Goal: Obtain resource: Obtain resource

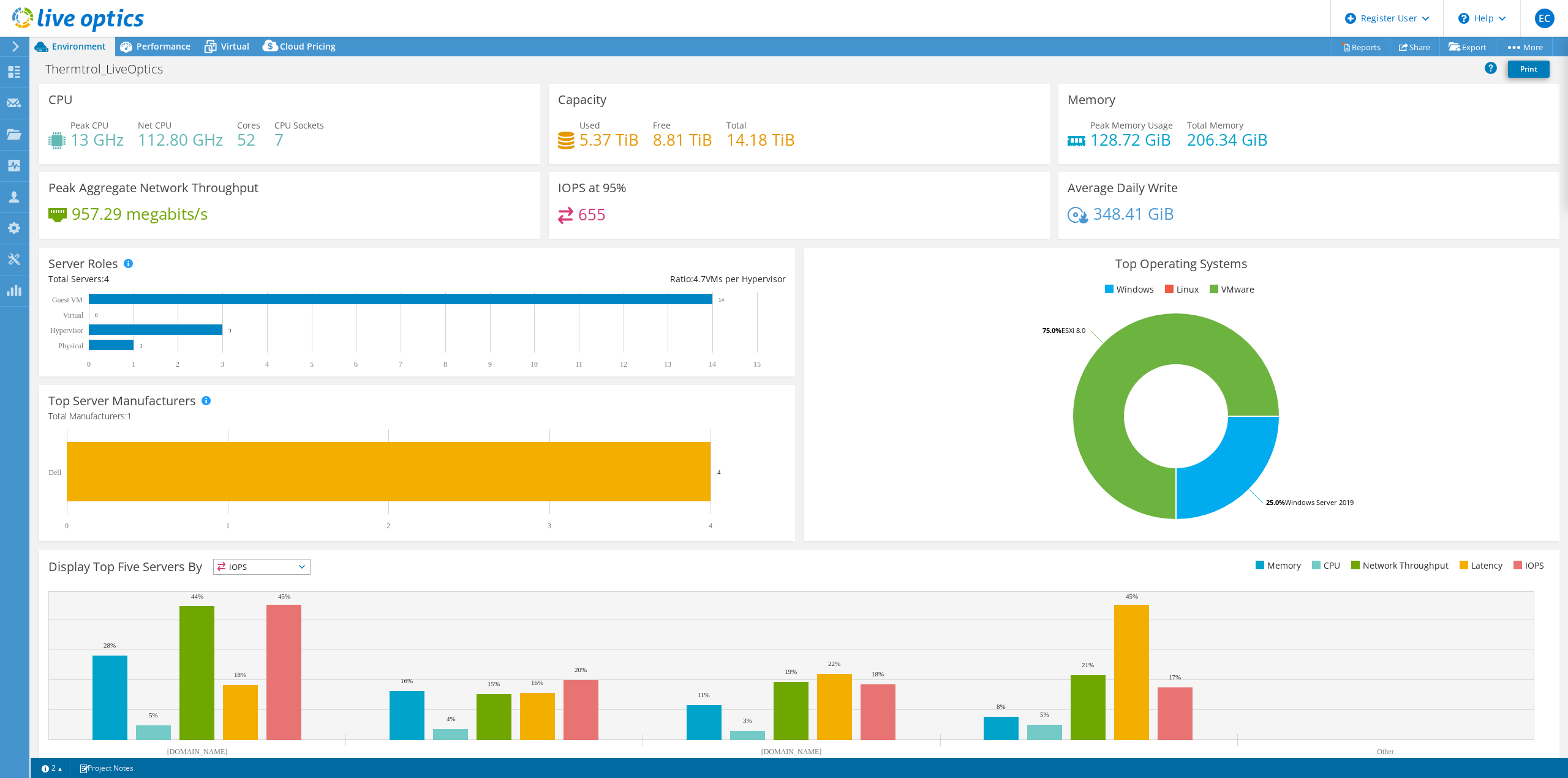
select select "USWest"
select select "USD"
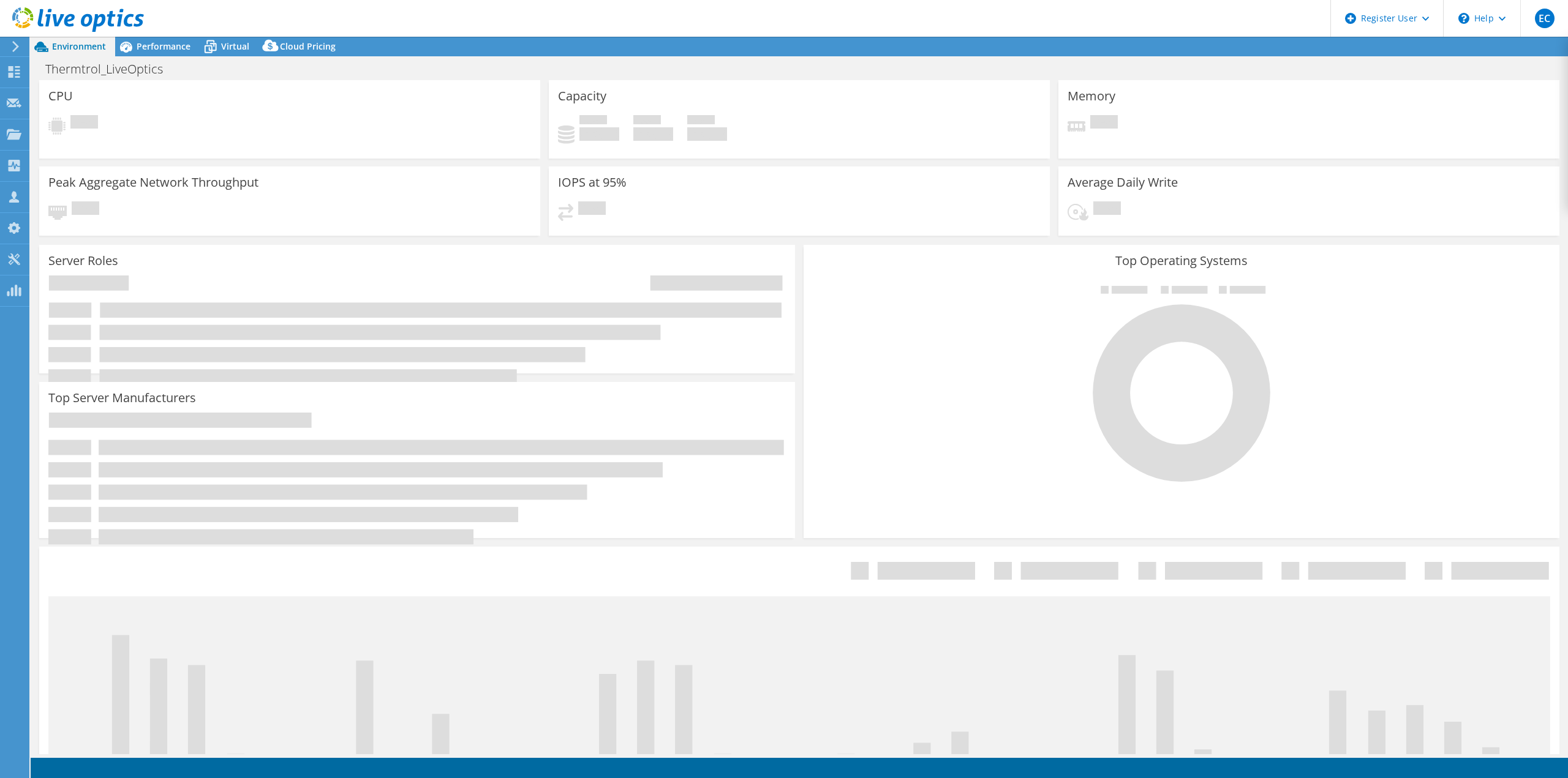
select select "USD"
select select "USWest"
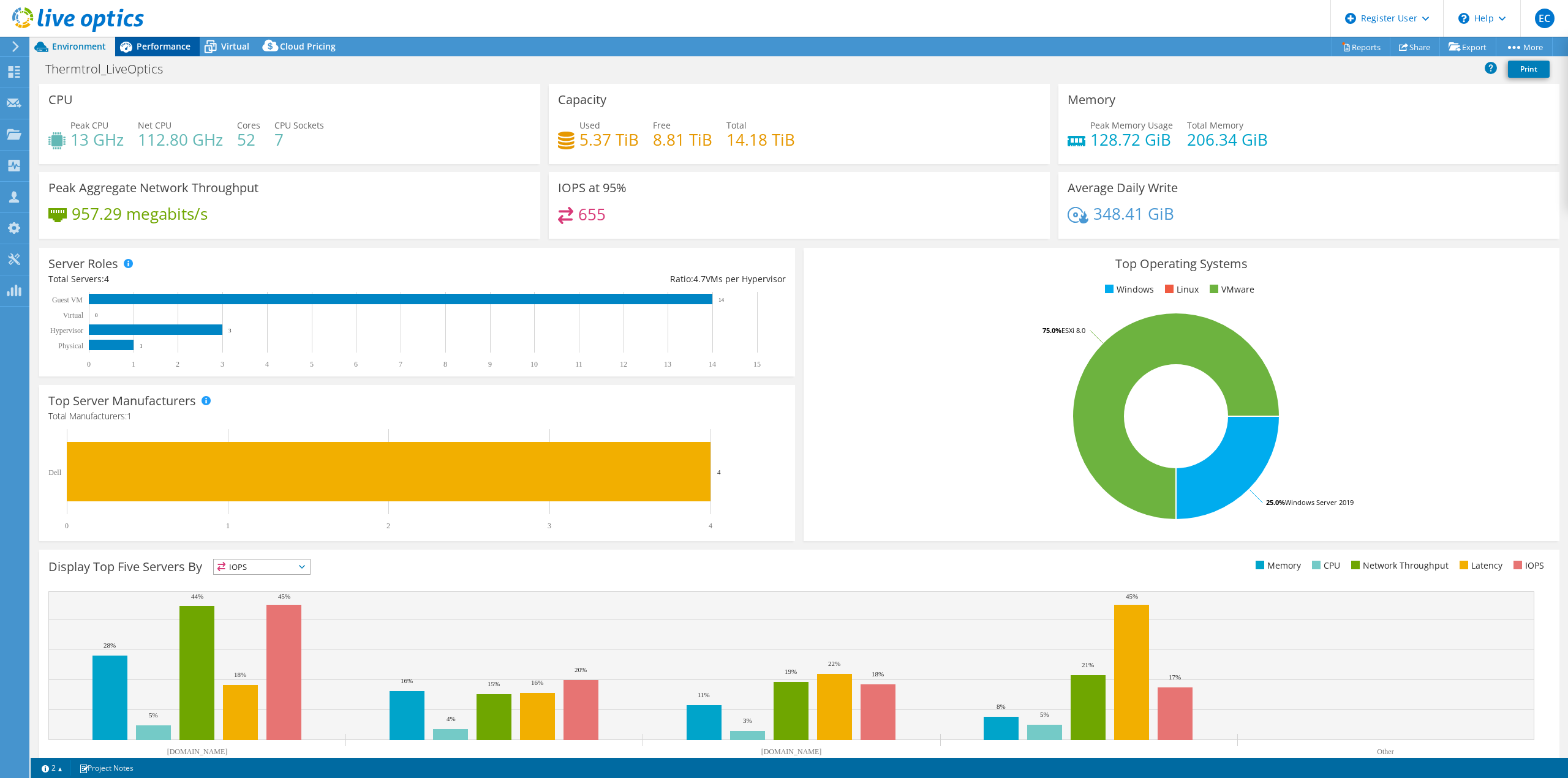
click at [193, 52] on div "Performance" at bounding box center [157, 46] width 84 height 20
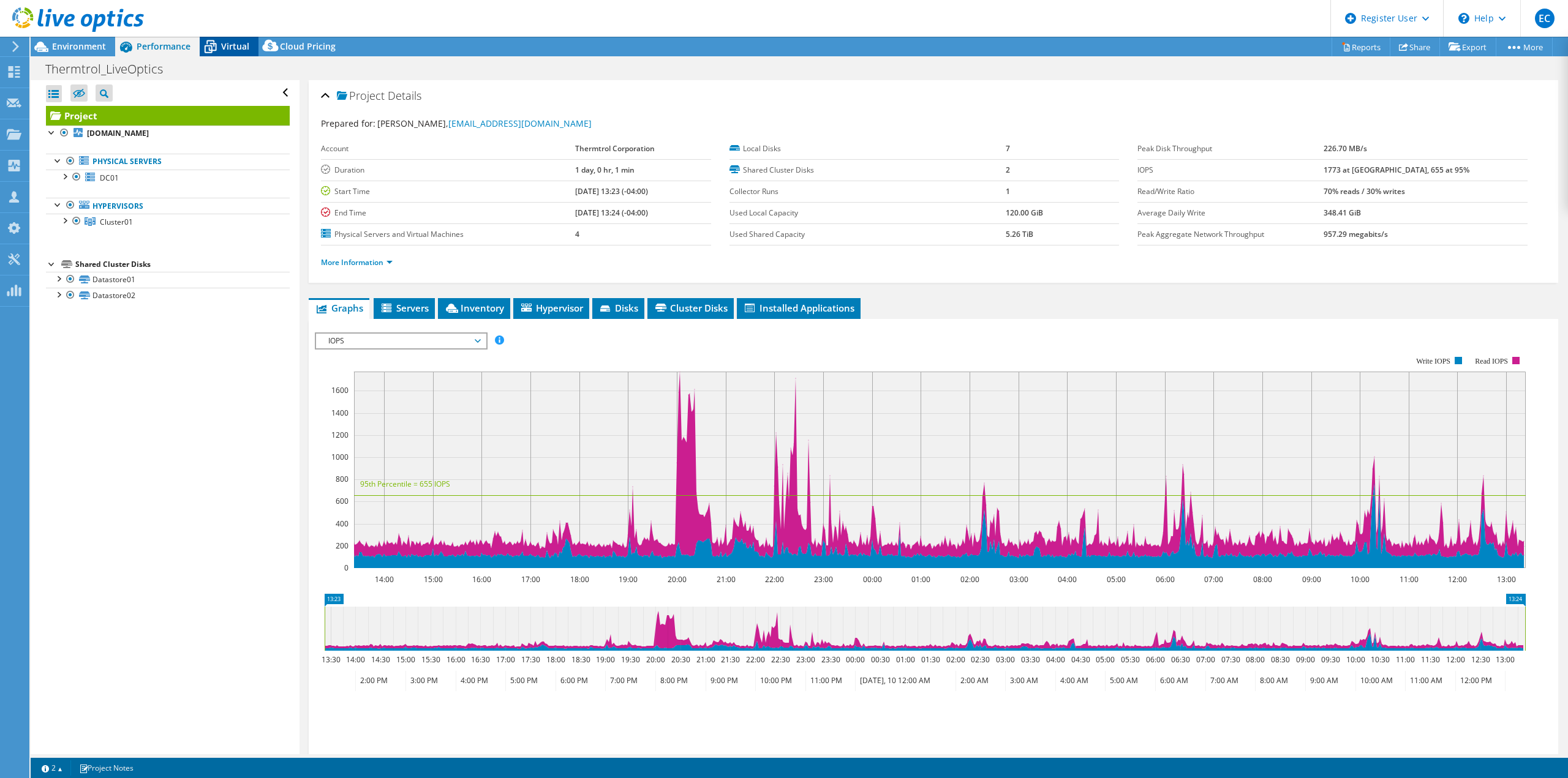
click at [221, 53] on icon at bounding box center [210, 46] width 21 height 21
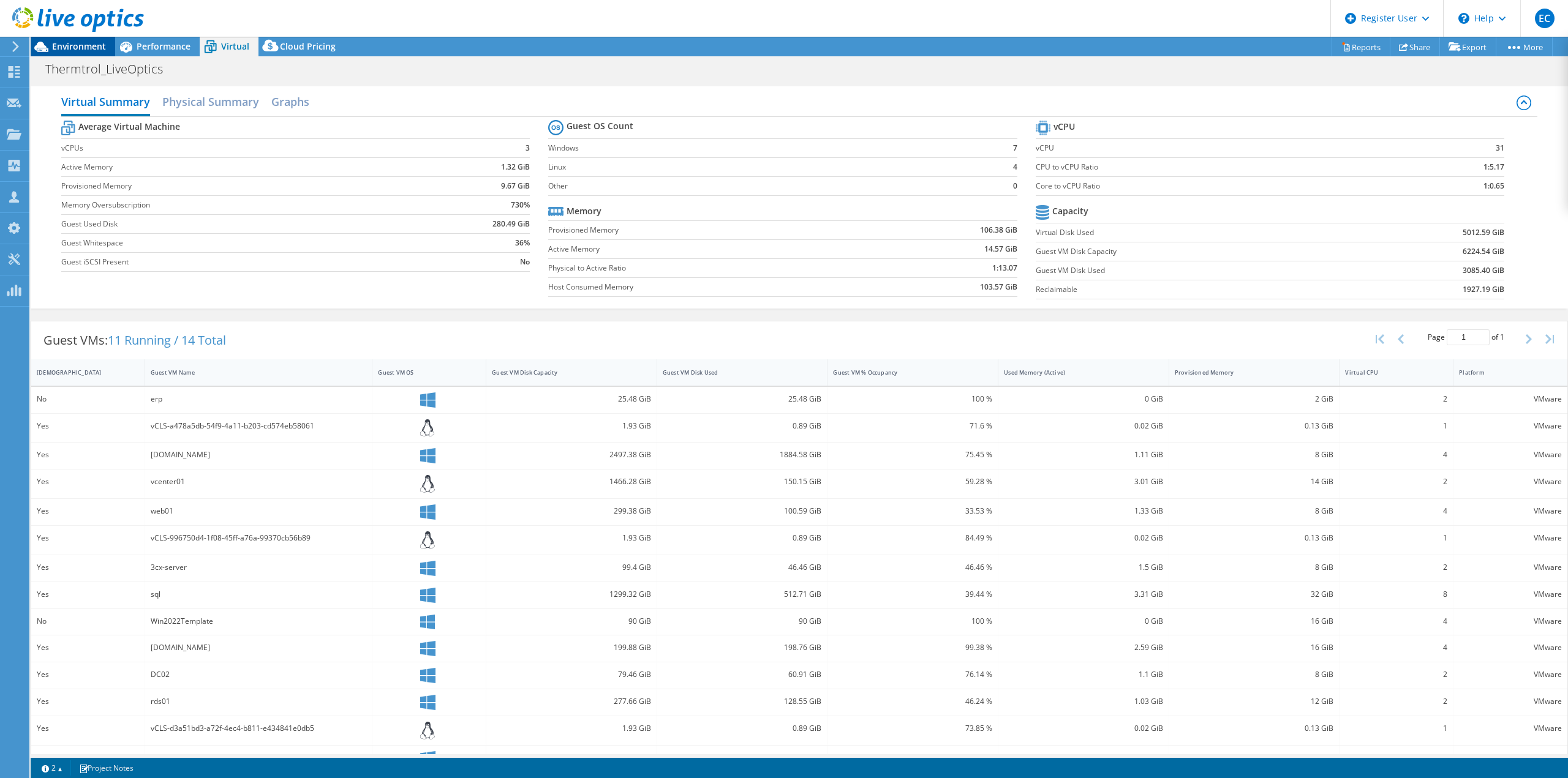
click at [88, 43] on span "Environment" at bounding box center [79, 46] width 54 height 12
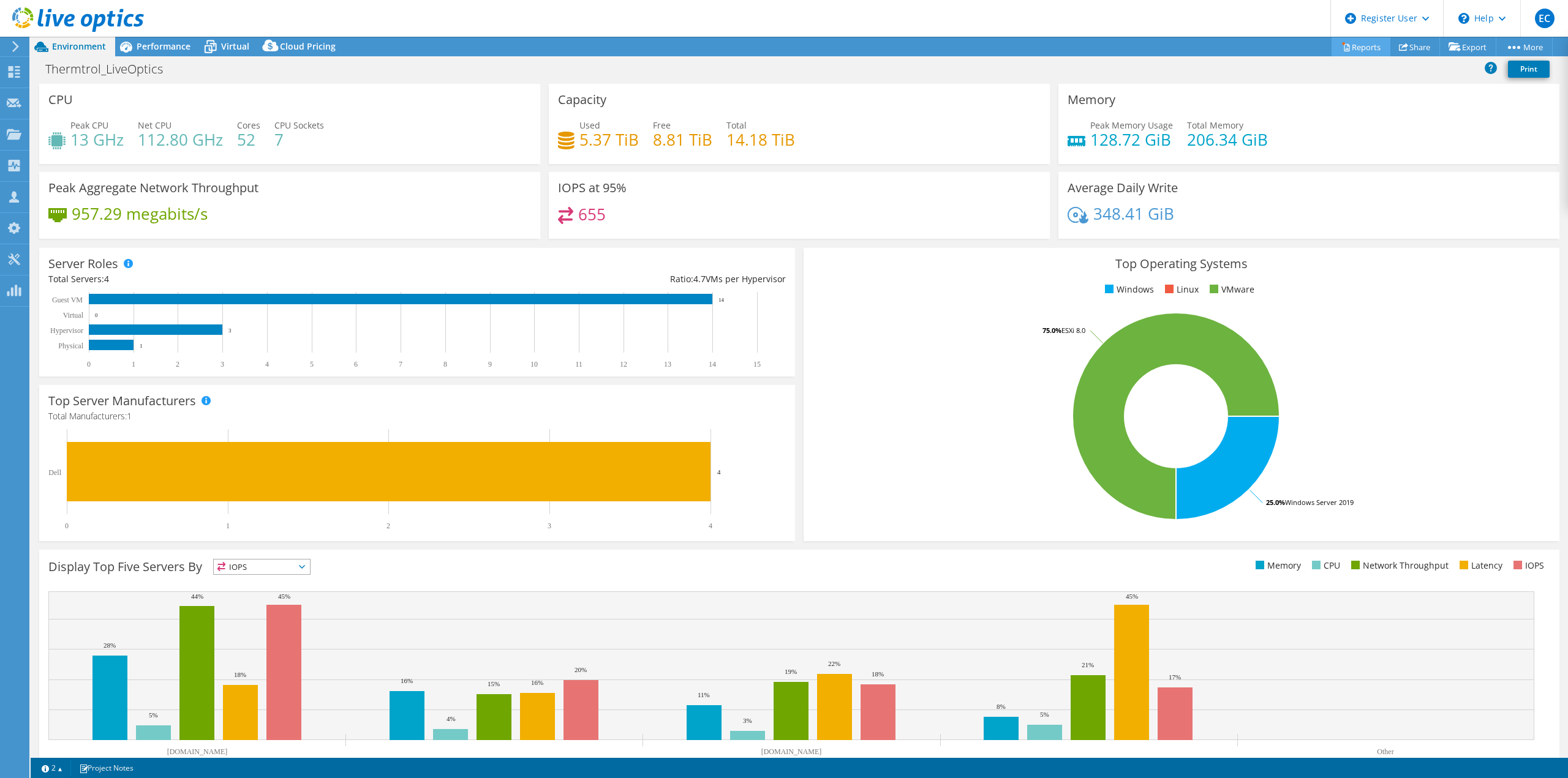
click at [1357, 44] on link "Reports" at bounding box center [1361, 46] width 59 height 19
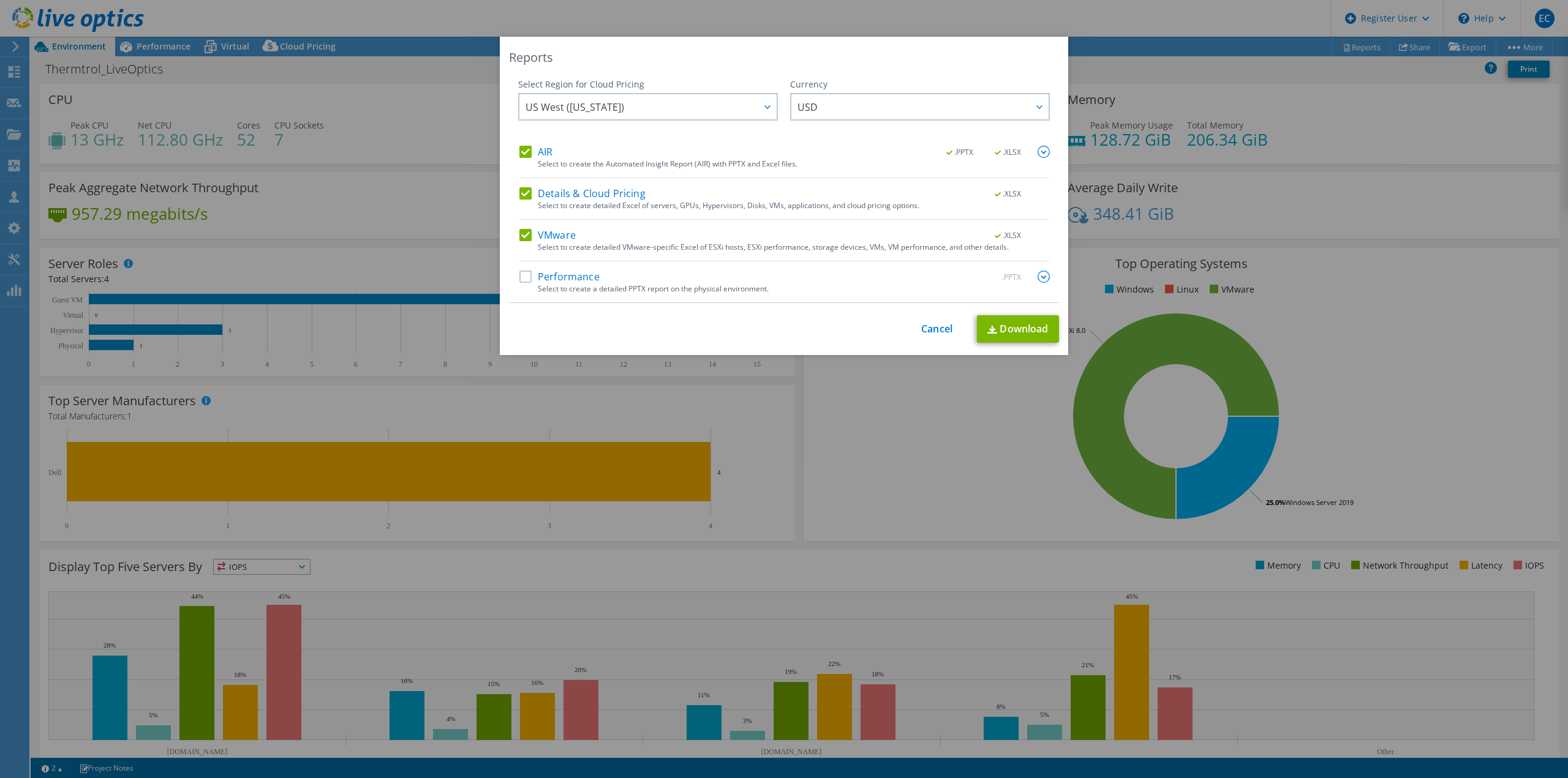
click at [530, 287] on div "Performance .PPTX Select to create a detailed PPTX report on the physical envir…" at bounding box center [784, 287] width 530 height 31
click at [519, 282] on label "Performance" at bounding box center [559, 277] width 80 height 13
click at [0, 0] on input "Performance" at bounding box center [0, 0] width 0 height 0
click at [660, 113] on span "US West ([US_STATE])" at bounding box center [651, 107] width 251 height 25
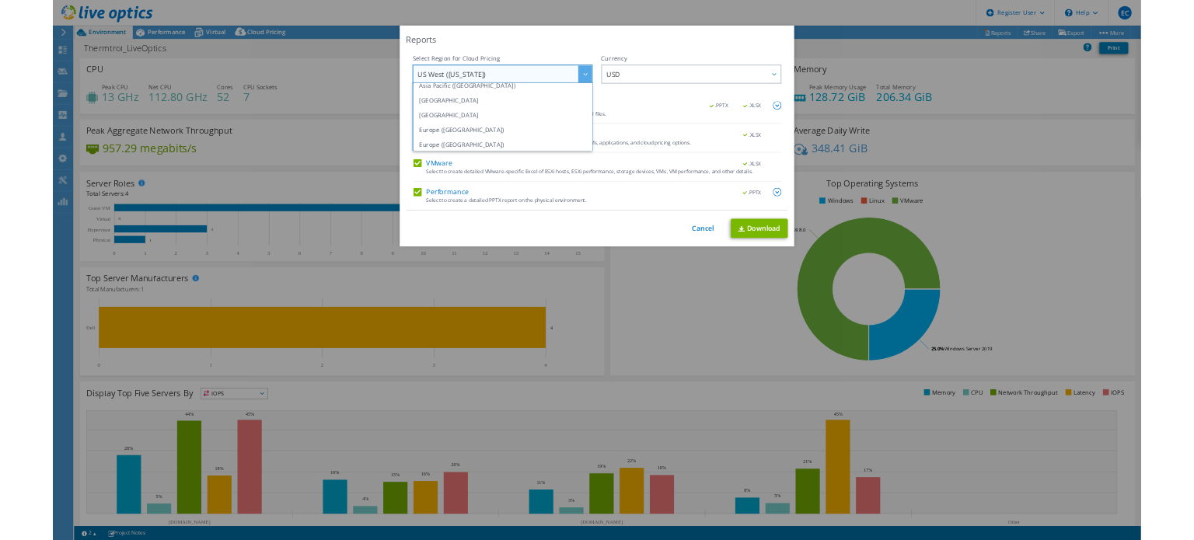
scroll to position [210, 0]
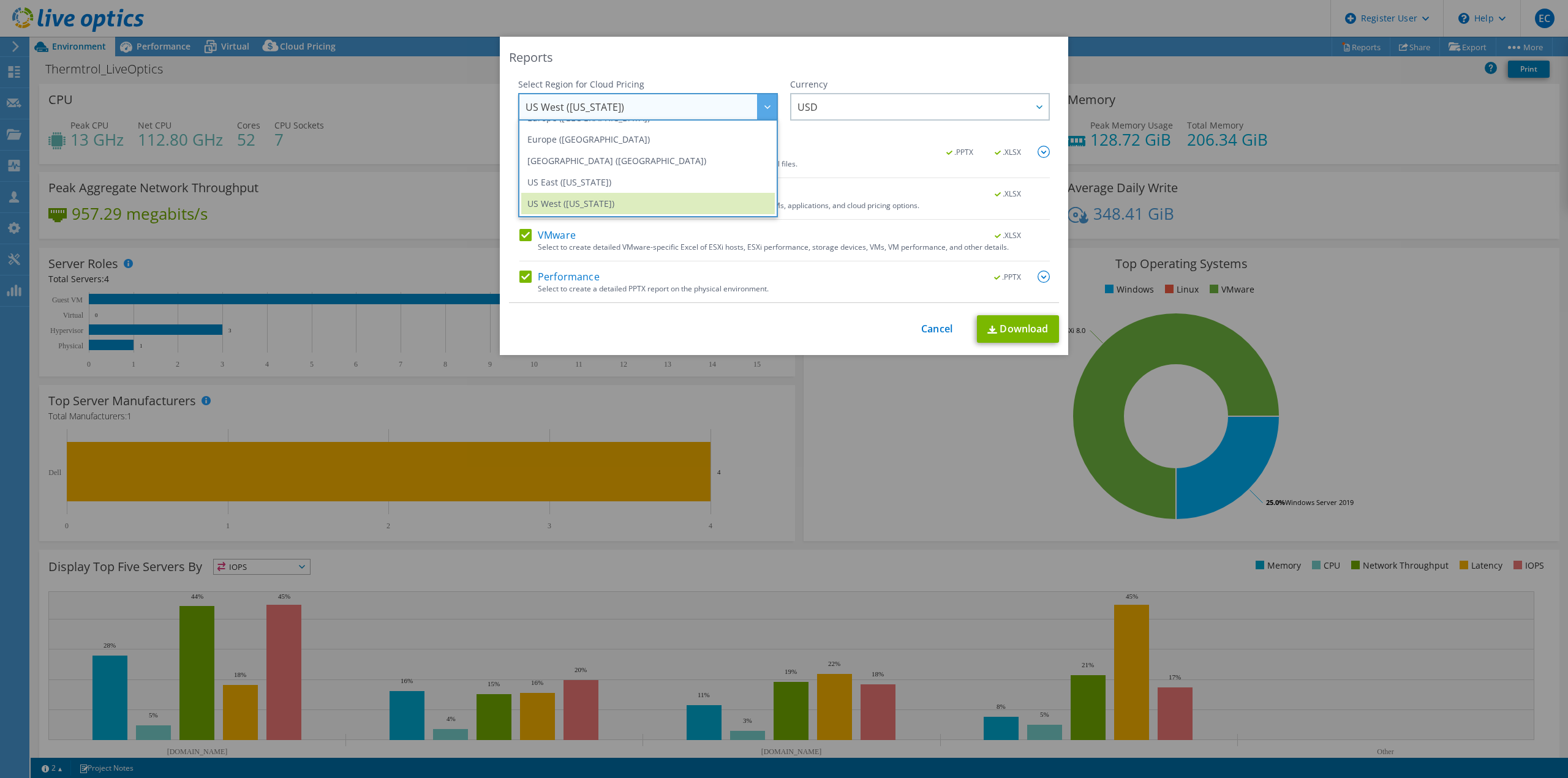
click at [615, 183] on li "US East ([US_STATE])" at bounding box center [648, 182] width 254 height 21
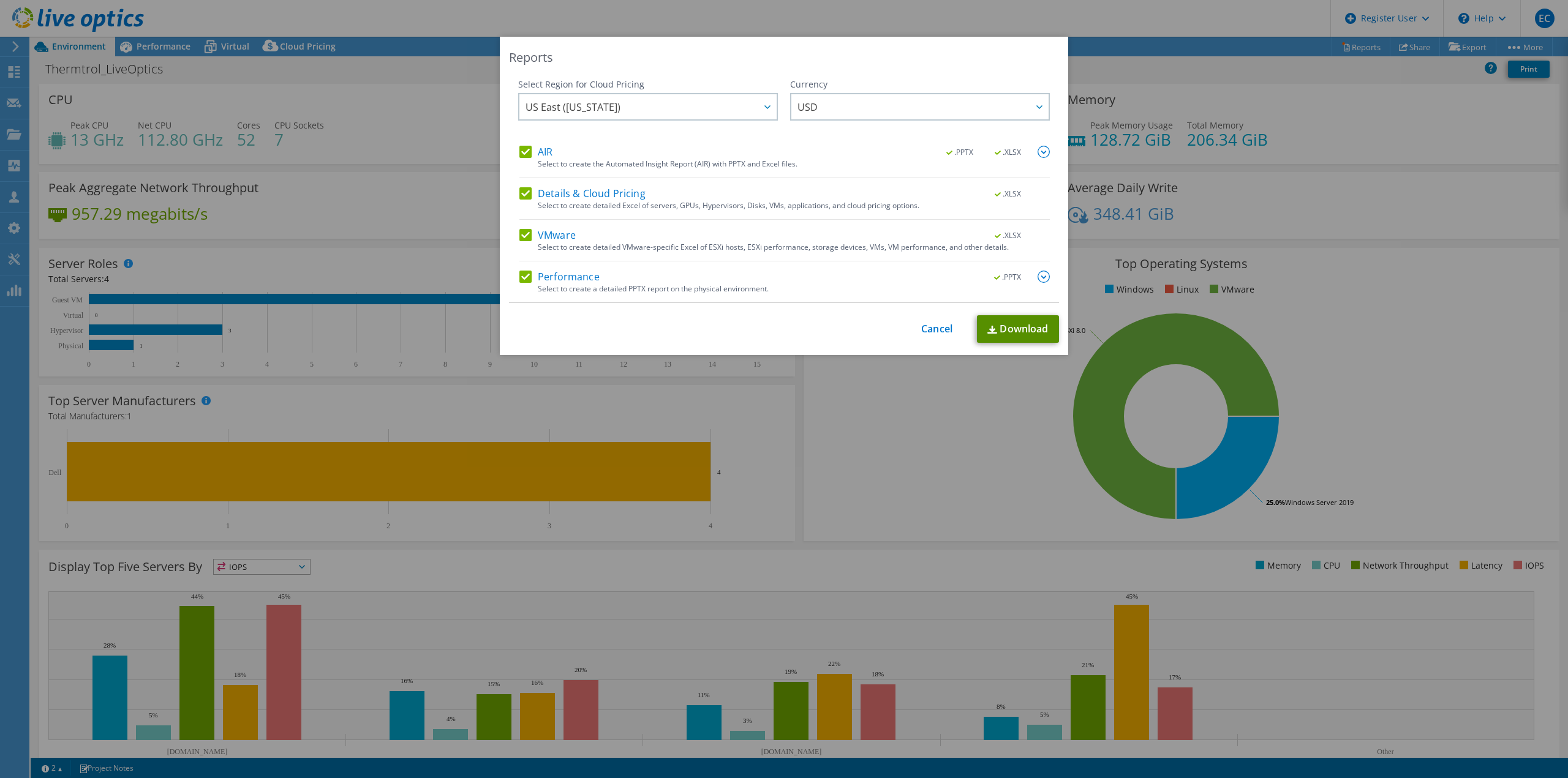
click at [1005, 328] on link "Download" at bounding box center [1018, 328] width 82 height 28
drag, startPoint x: 561, startPoint y: 420, endPoint x: 1001, endPoint y: 435, distance: 440.3
click at [1002, 433] on div "Reports Select Region for Cloud Pricing Asia Pacific (Hong Kong) Asia Pacific (…" at bounding box center [784, 389] width 1568 height 705
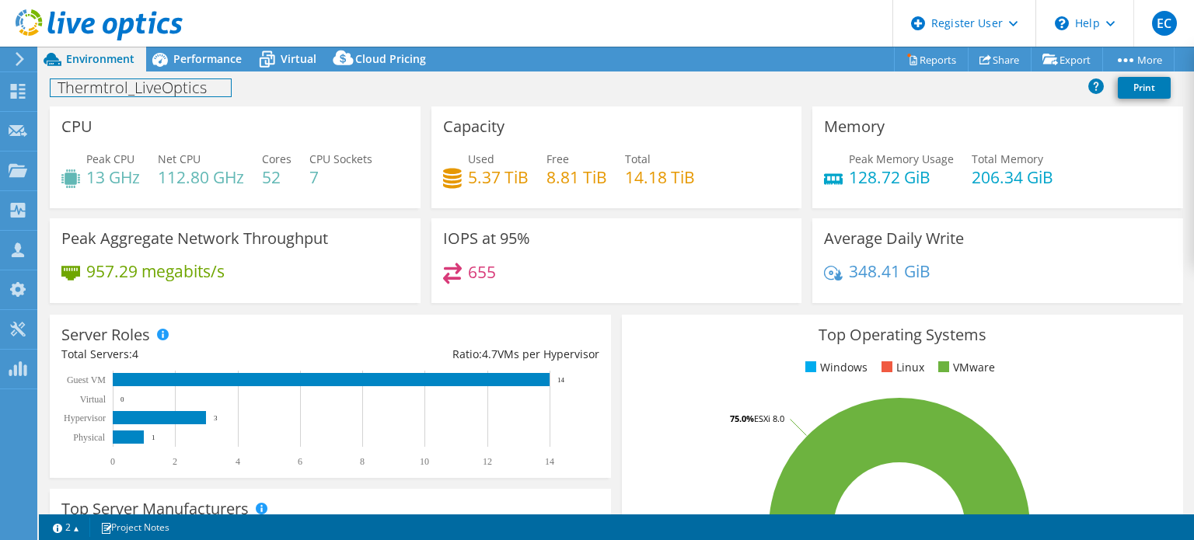
click at [208, 72] on div "Thermtrol_LiveOptics Print" at bounding box center [616, 89] width 1155 height 35
click at [218, 68] on div "Performance" at bounding box center [199, 59] width 107 height 25
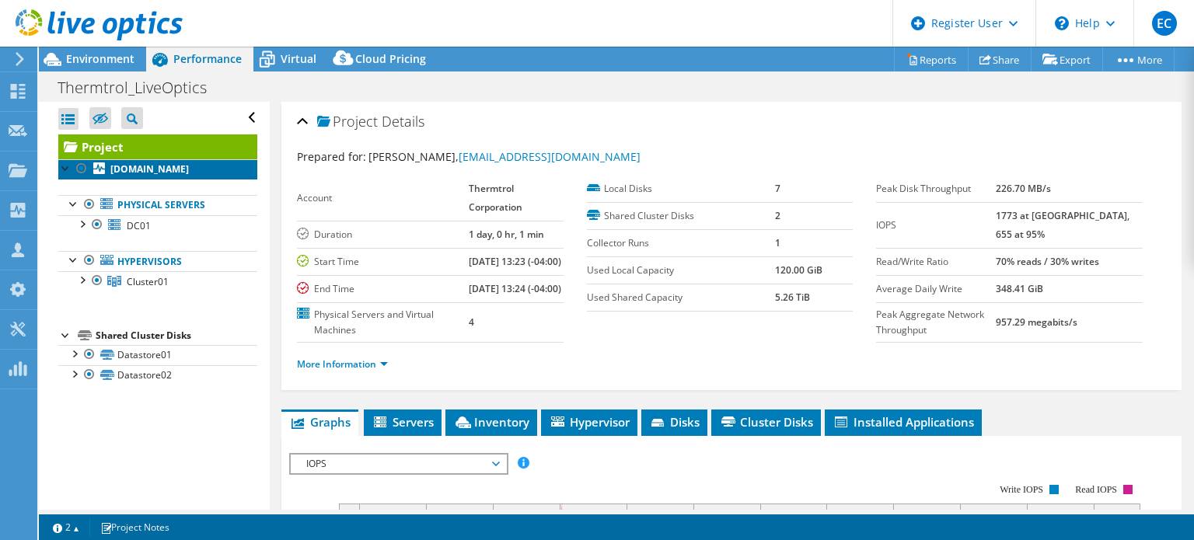
click at [179, 177] on link "[DOMAIN_NAME]" at bounding box center [157, 169] width 199 height 20
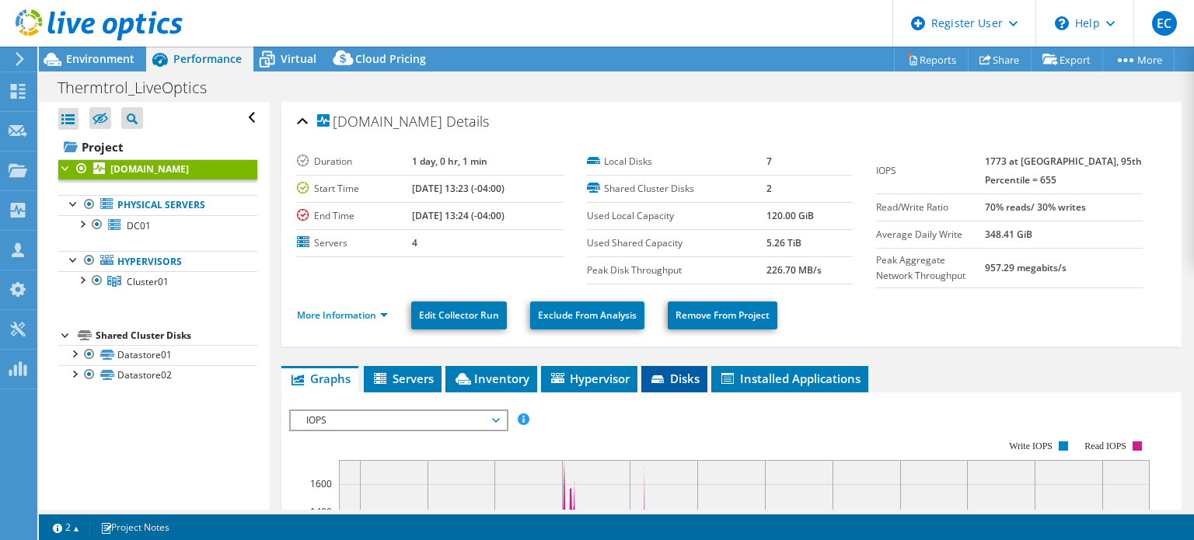
click at [694, 375] on span "Disks" at bounding box center [674, 379] width 51 height 16
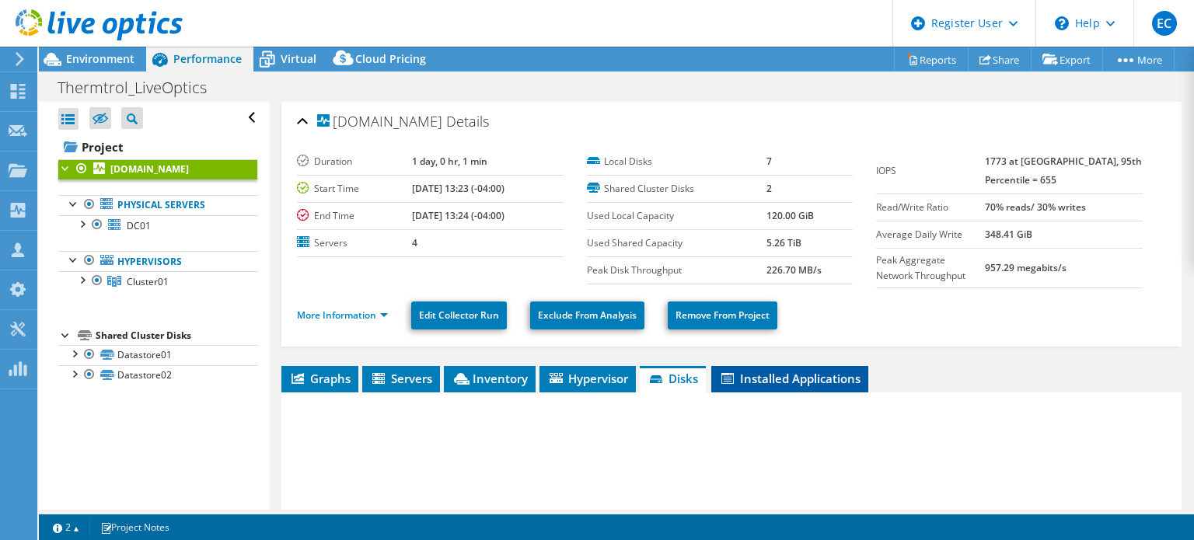
click at [762, 373] on span "Installed Applications" at bounding box center [790, 379] width 142 height 16
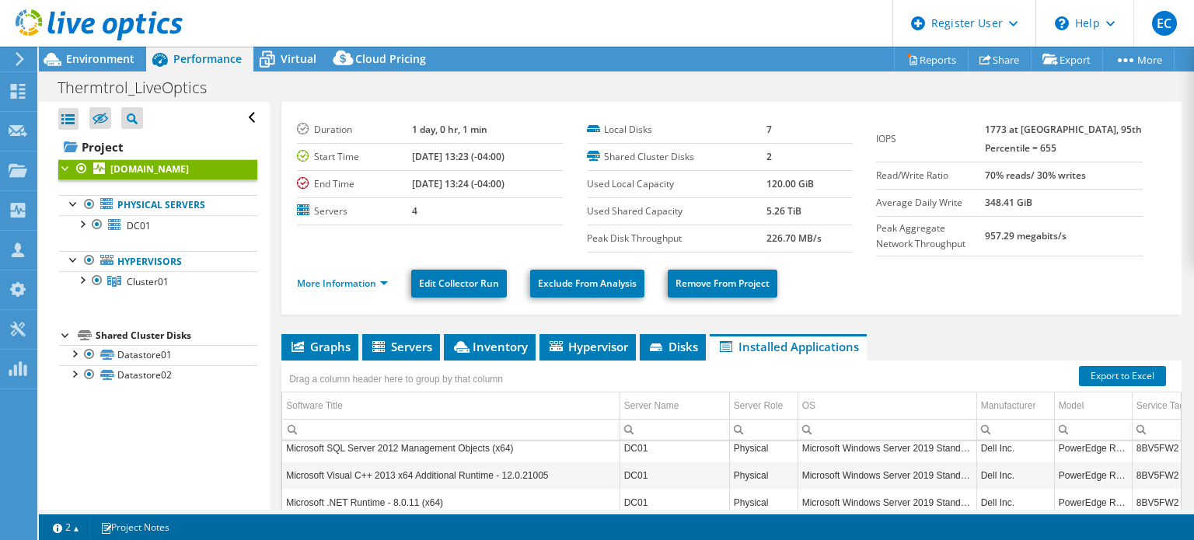
scroll to position [0, 0]
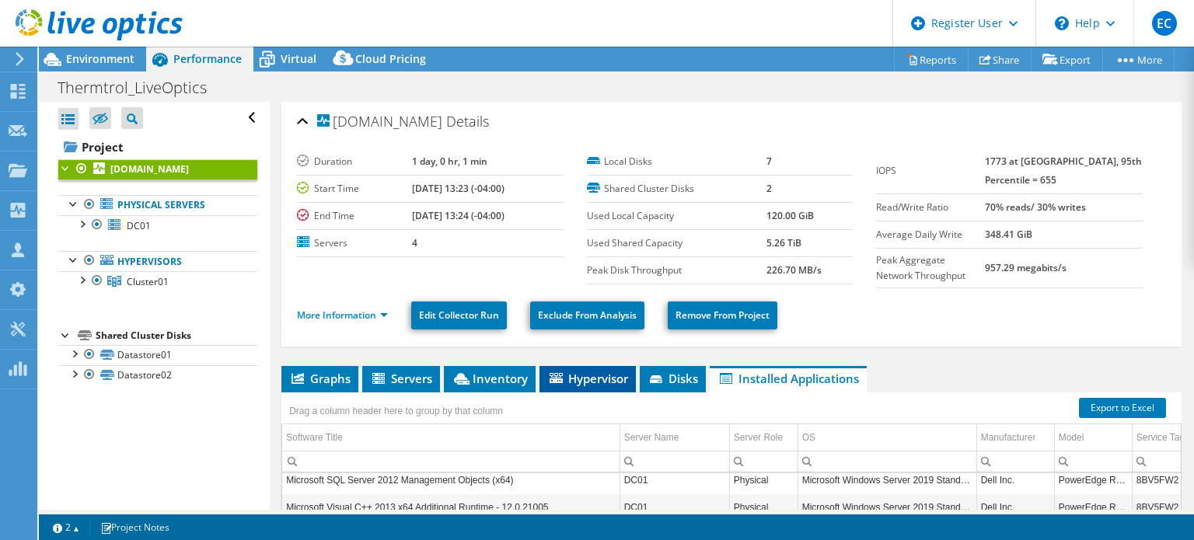
click at [582, 378] on span "Hypervisor" at bounding box center [587, 379] width 81 height 16
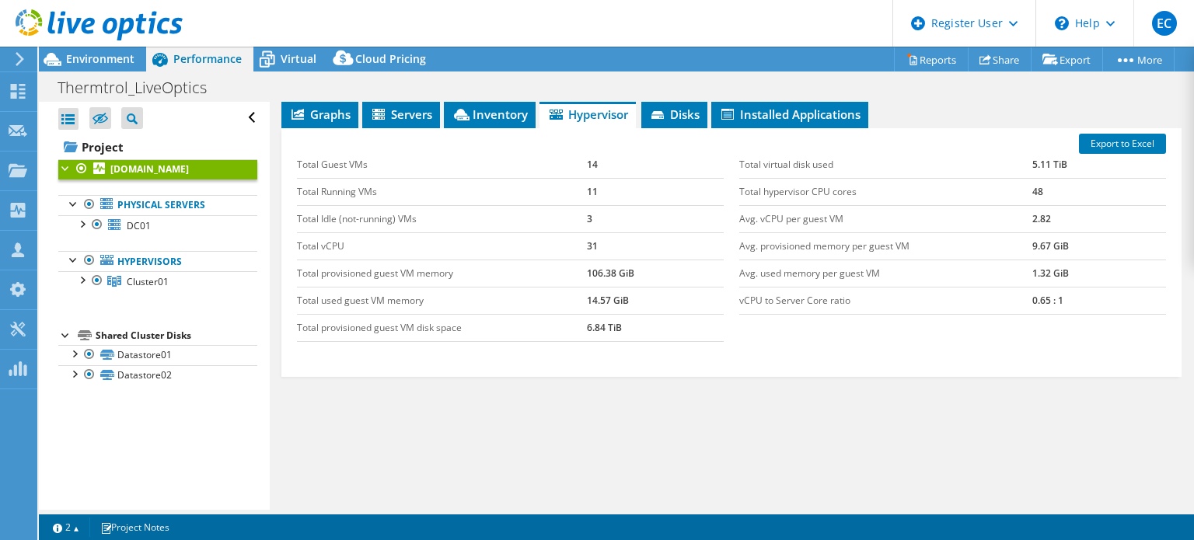
scroll to position [270, 0]
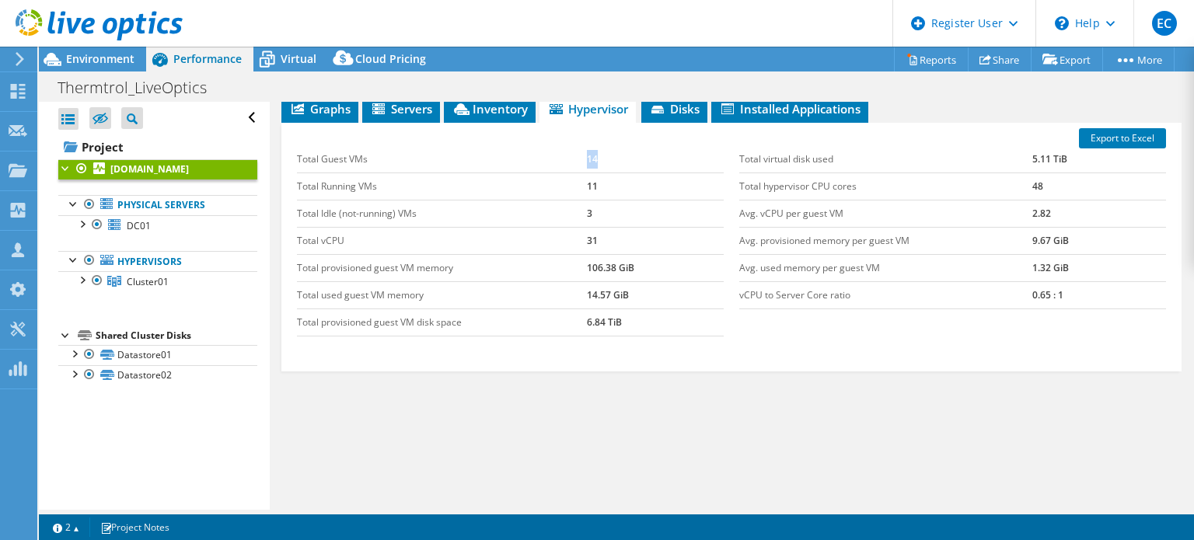
drag, startPoint x: 594, startPoint y: 152, endPoint x: 613, endPoint y: 155, distance: 18.9
click at [612, 152] on tr "Total Guest VMs 14" at bounding box center [510, 159] width 427 height 27
click at [603, 212] on td "3" at bounding box center [655, 213] width 137 height 27
click at [590, 182] on td "11" at bounding box center [655, 186] width 137 height 27
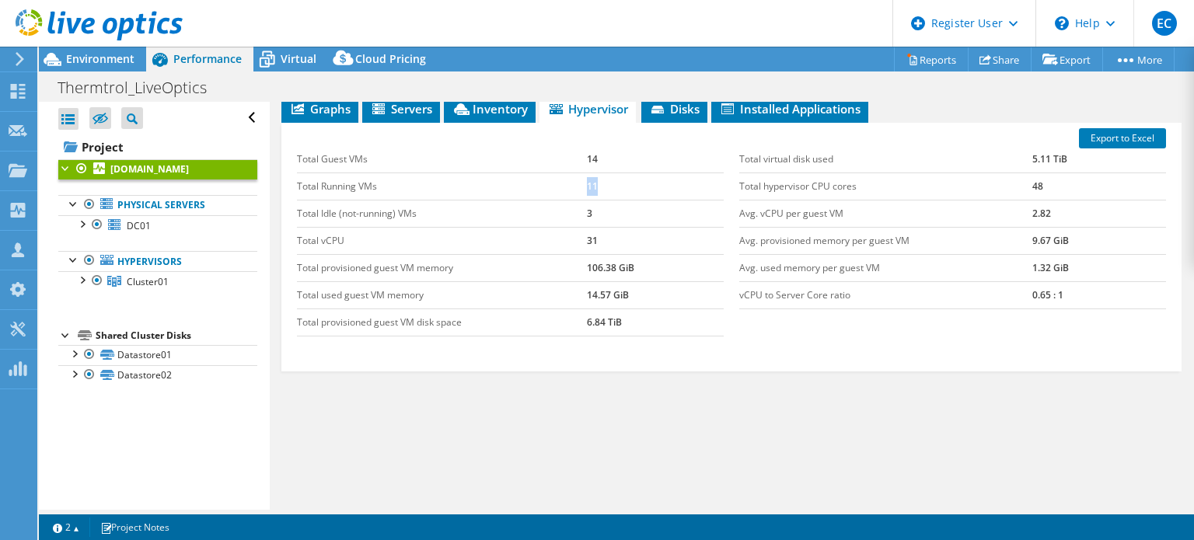
scroll to position [193, 0]
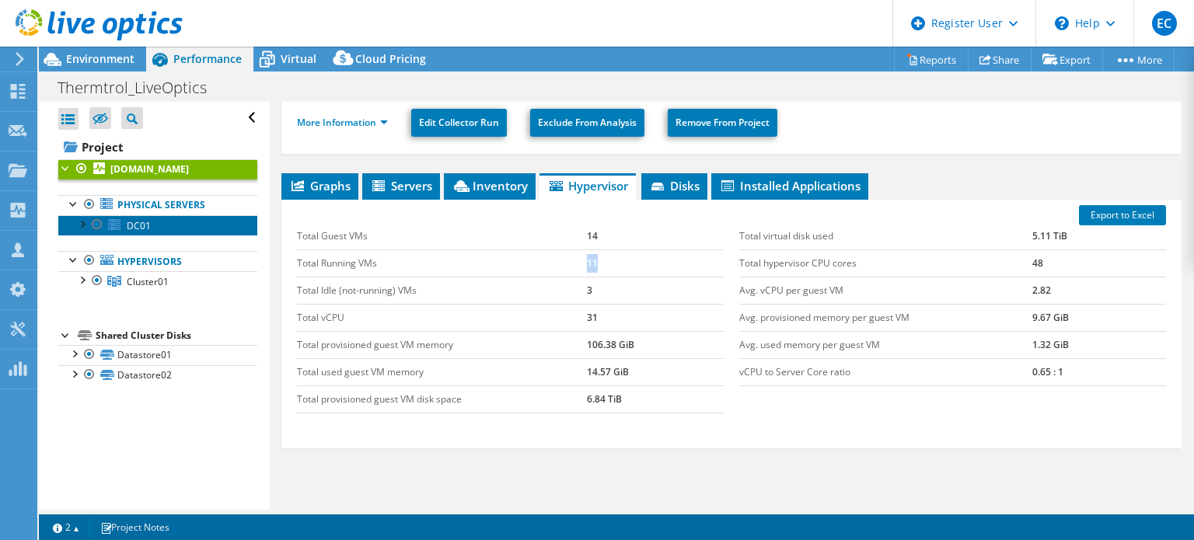
click at [185, 227] on link "DC01" at bounding box center [157, 225] width 199 height 20
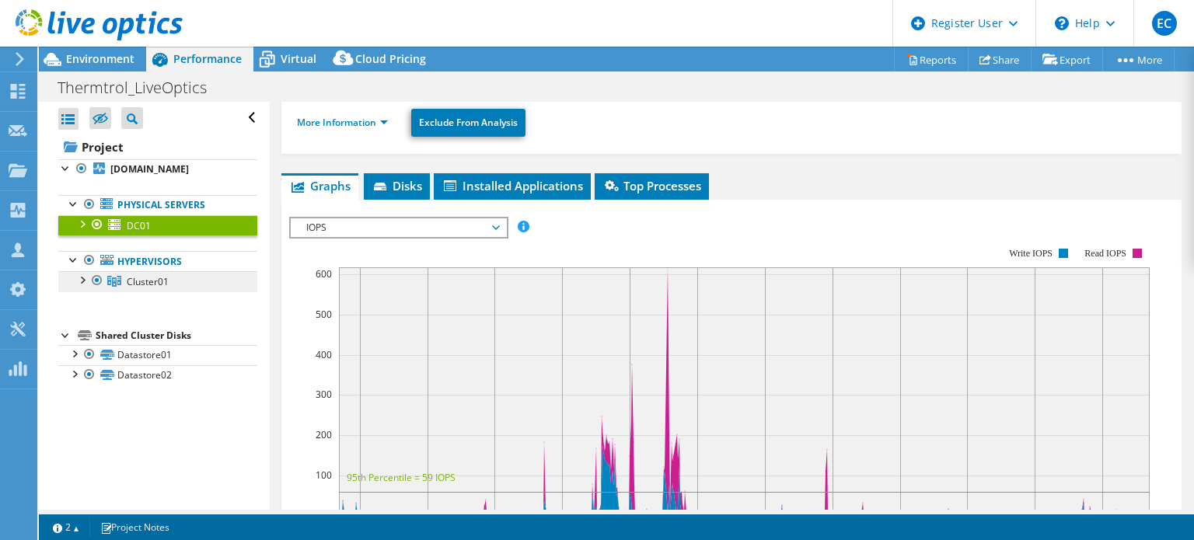
click at [159, 290] on link "Cluster01" at bounding box center [157, 281] width 199 height 20
